Goal: Information Seeking & Learning: Learn about a topic

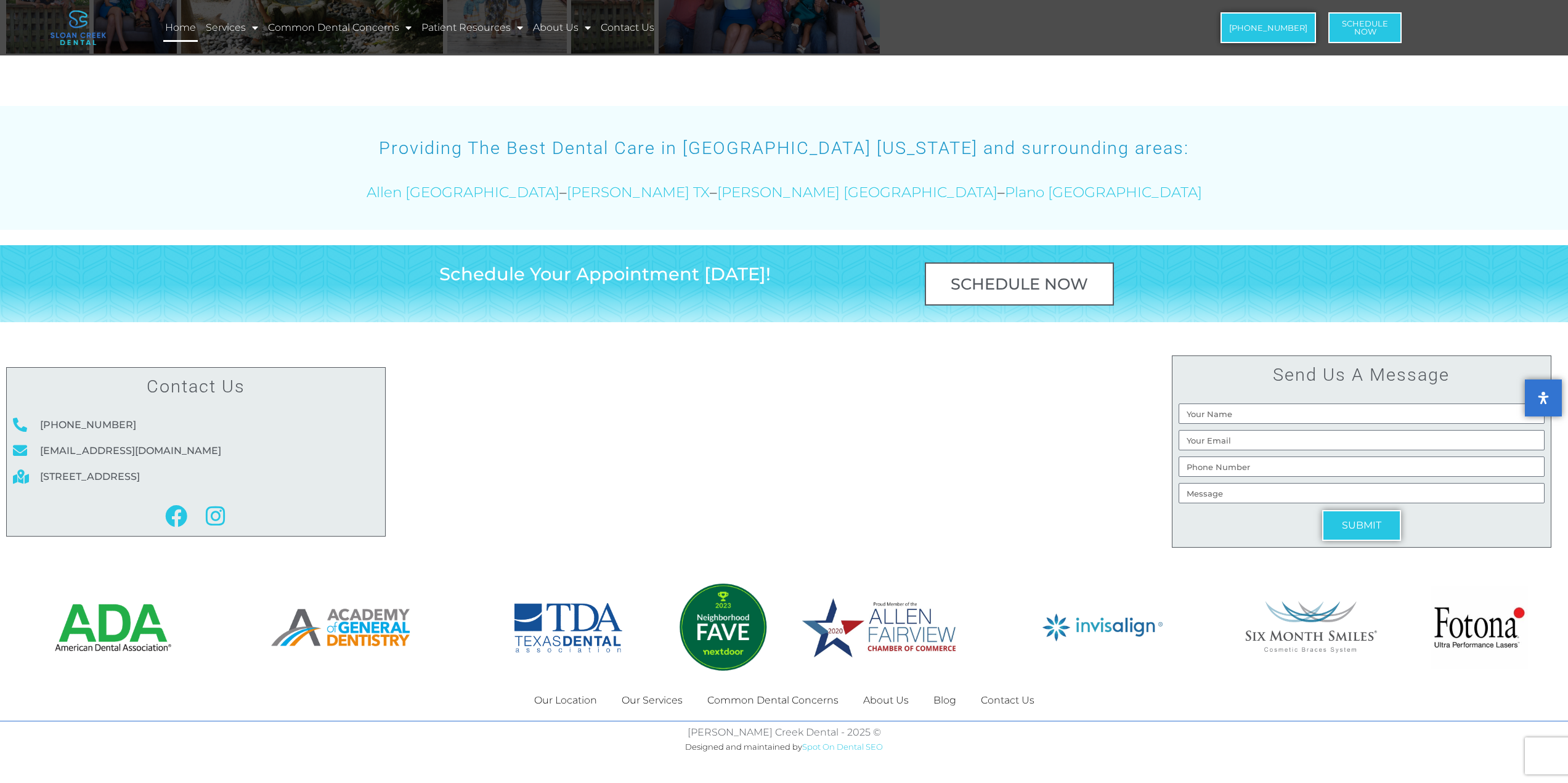
scroll to position [7307, 0]
click at [742, 702] on link "Common Dental Concerns" at bounding box center [772, 700] width 156 height 28
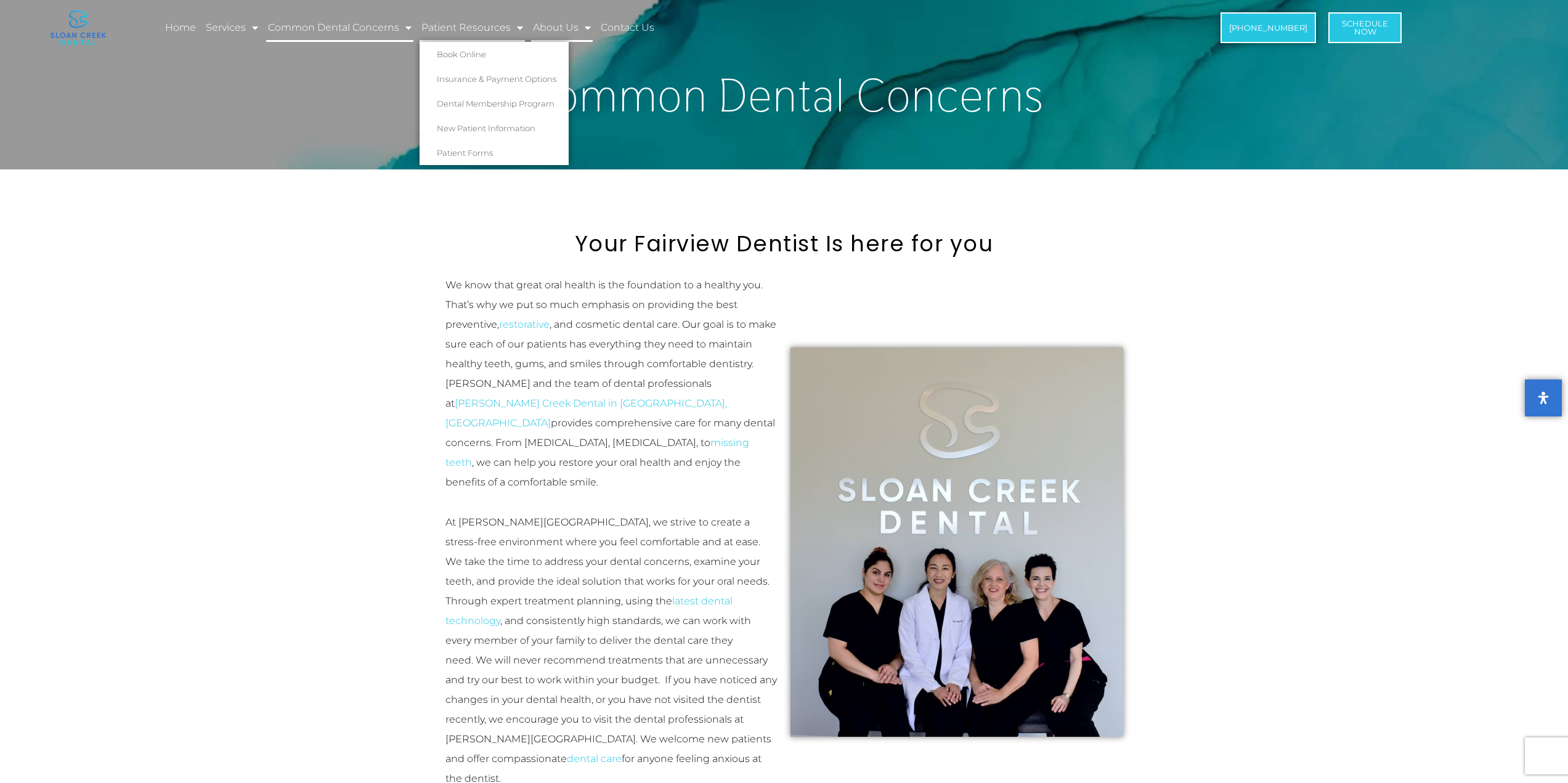
click at [552, 32] on link "About Us" at bounding box center [562, 27] width 62 height 28
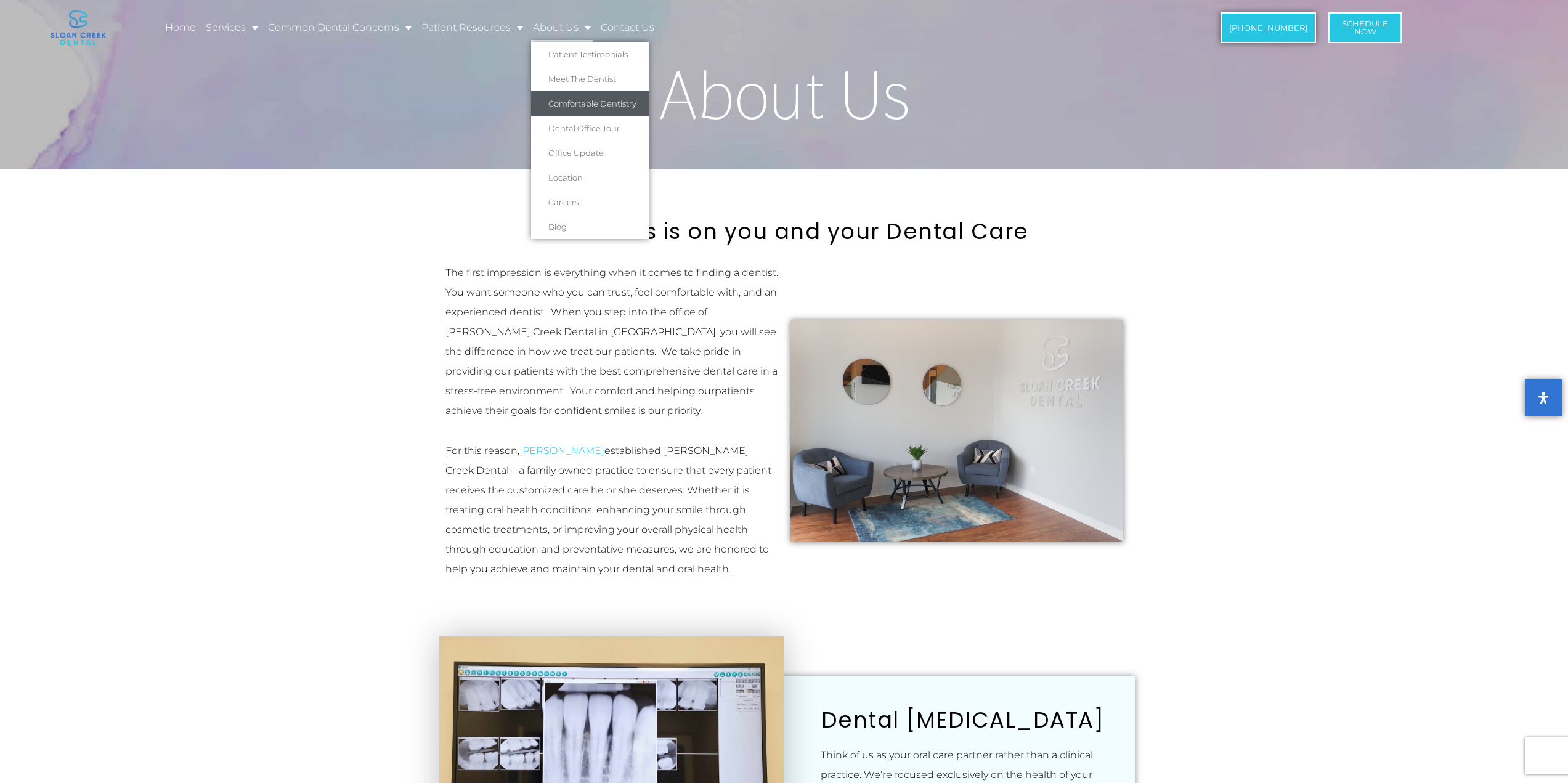
click at [602, 105] on link "Comfortable Dentistry" at bounding box center [590, 103] width 118 height 25
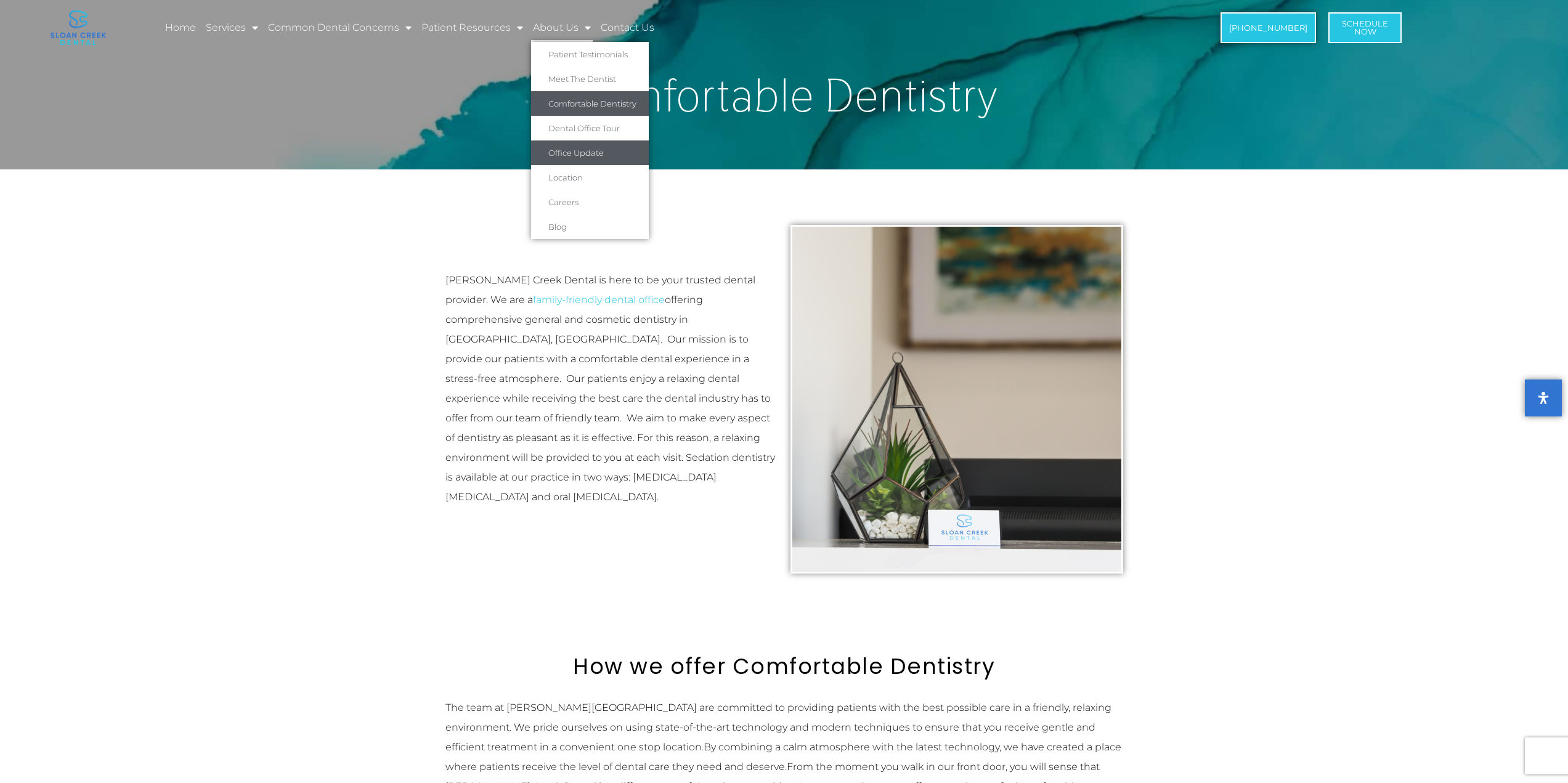
click at [577, 153] on link "Office Update" at bounding box center [590, 153] width 118 height 25
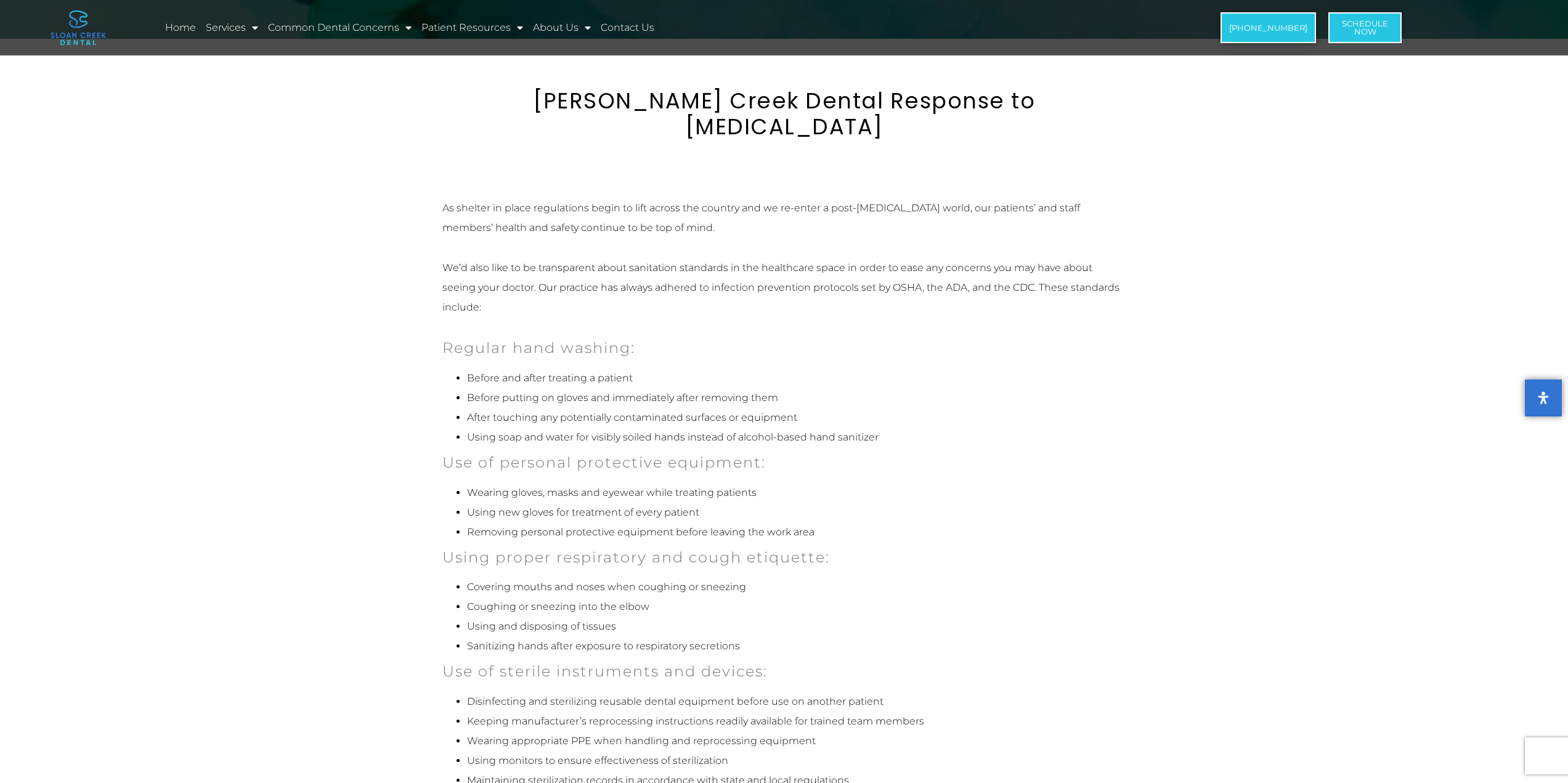
scroll to position [121, 0]
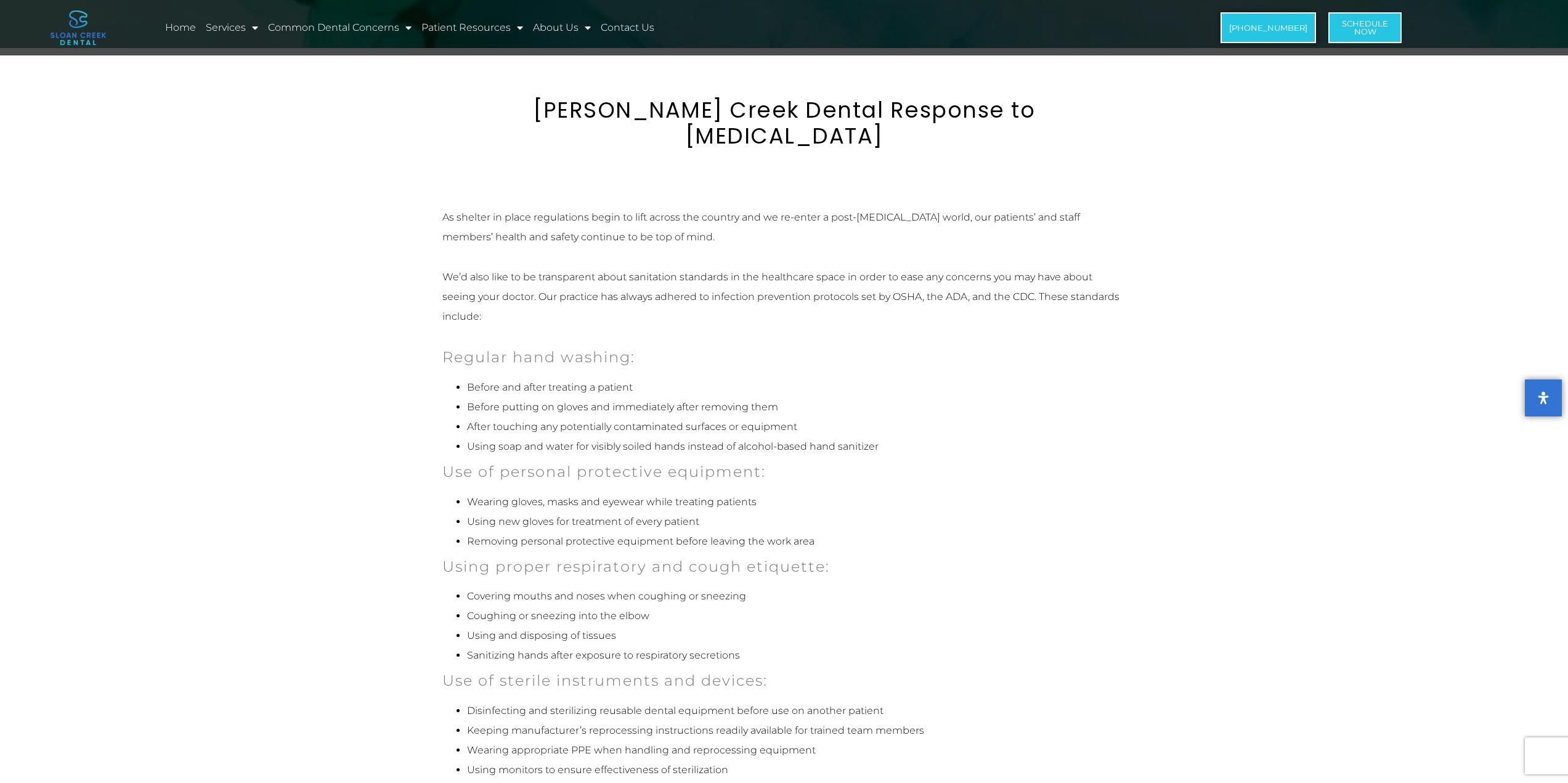
click at [973, 417] on li "After touching any potentially contaminated surfaces or equipment" at bounding box center [796, 427] width 659 height 20
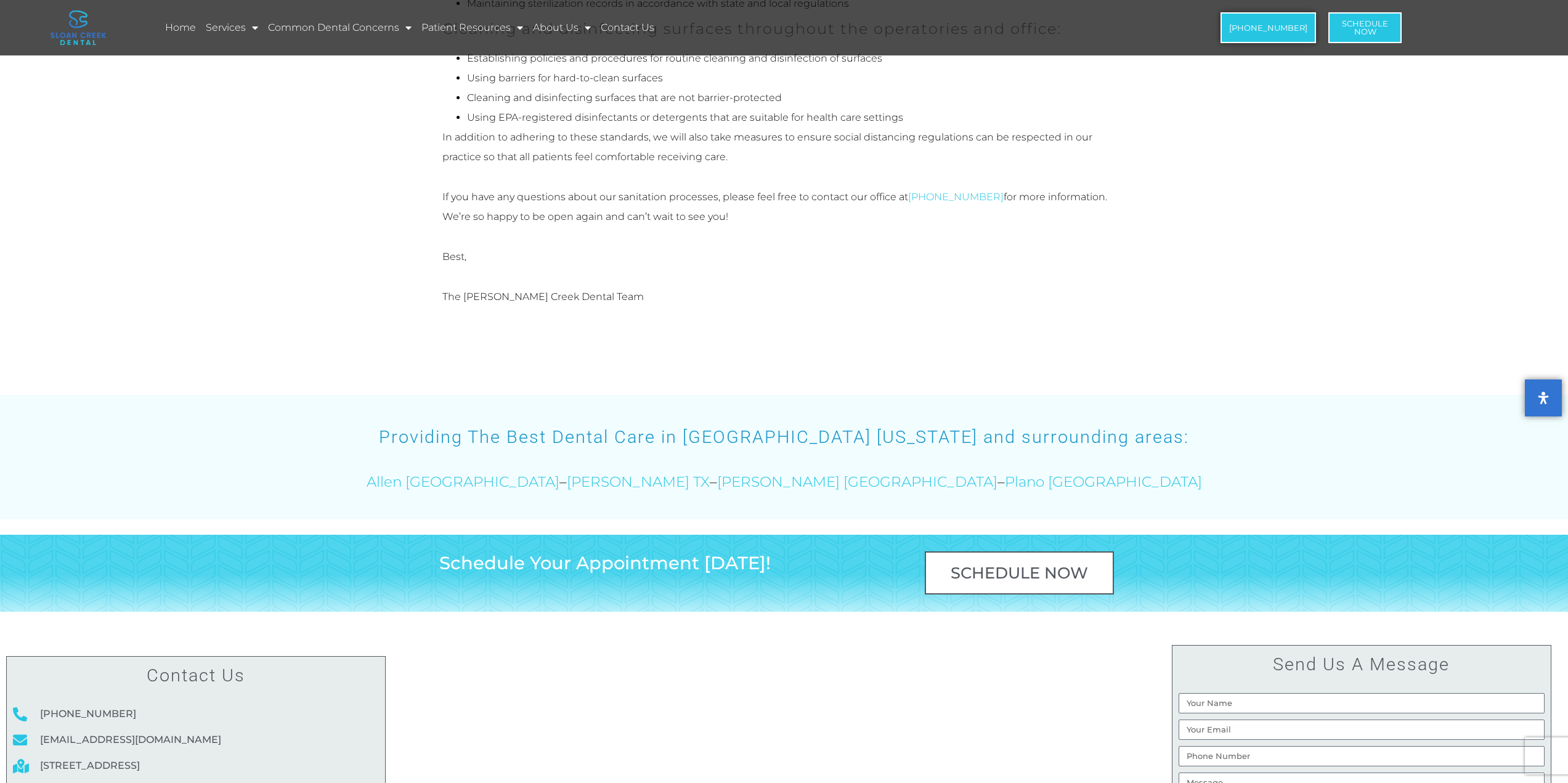
scroll to position [91, 0]
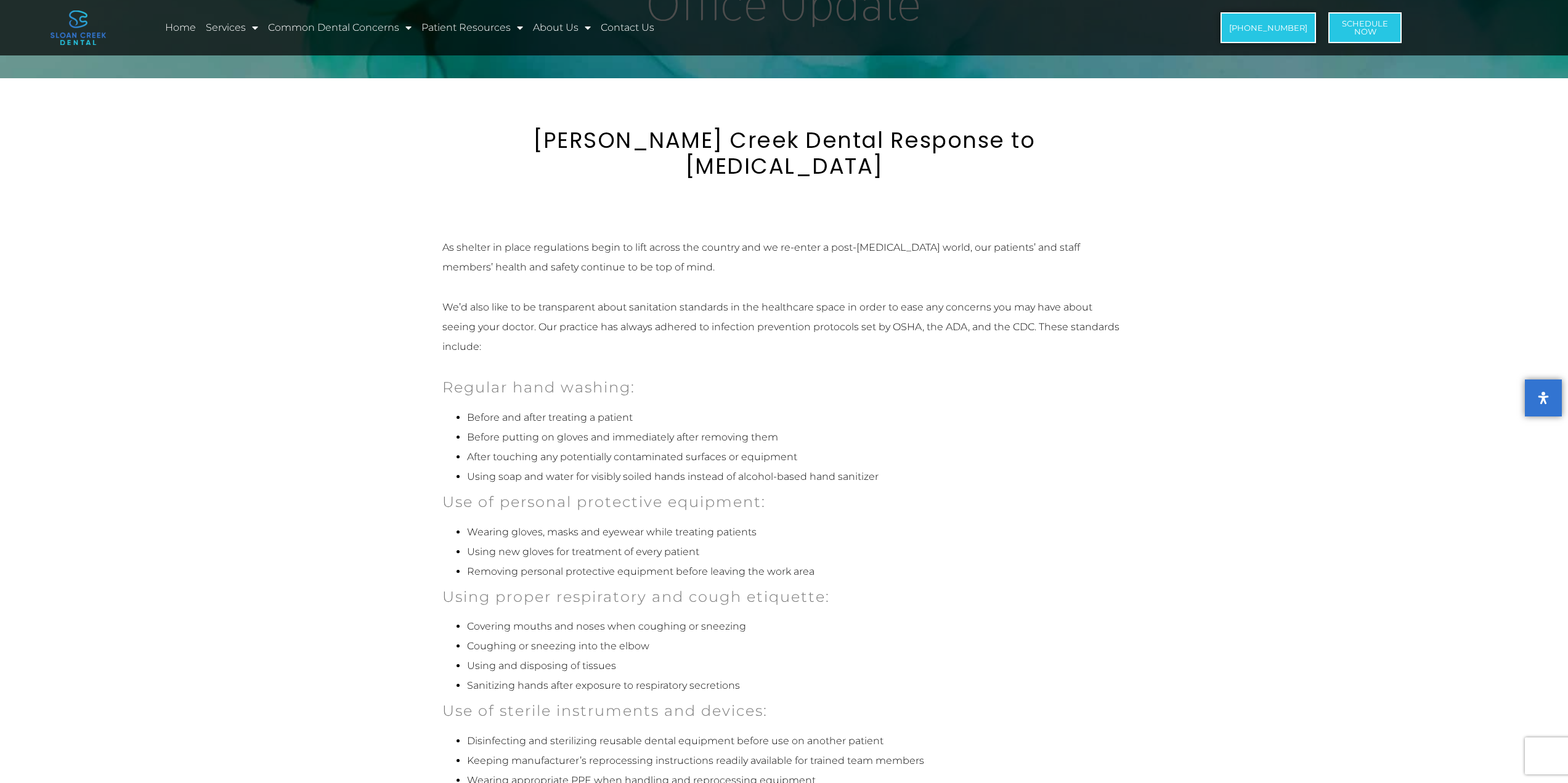
click at [1294, 126] on section "[PERSON_NAME] Creek Dental Response to [MEDICAL_DATA]" at bounding box center [784, 153] width 1568 height 151
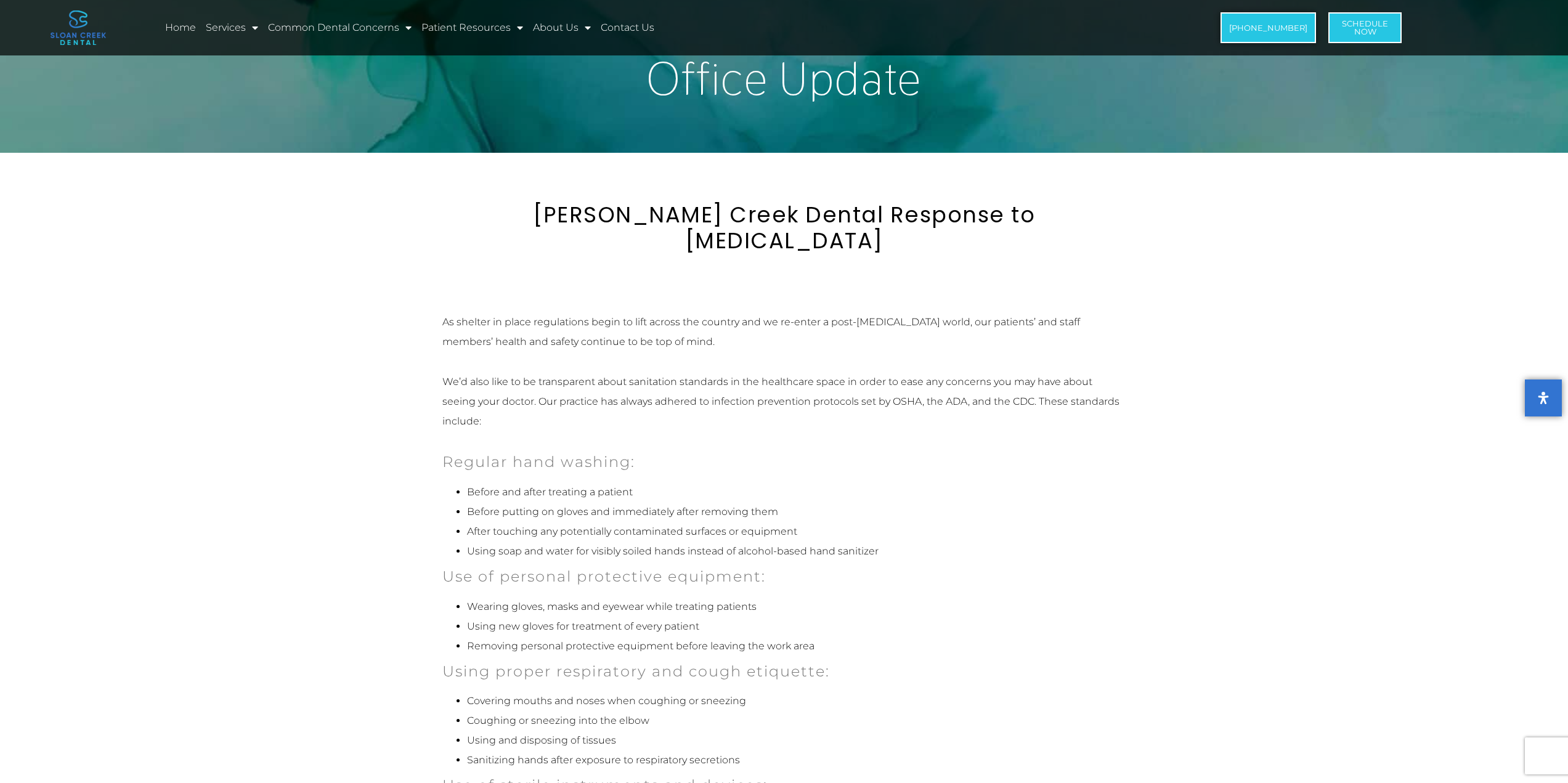
scroll to position [0, 0]
